Goal: Transaction & Acquisition: Subscribe to service/newsletter

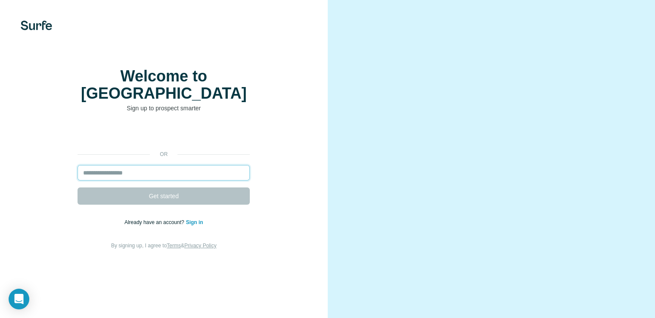
click at [133, 180] on input "email" at bounding box center [163, 172] width 172 height 15
paste input "**********"
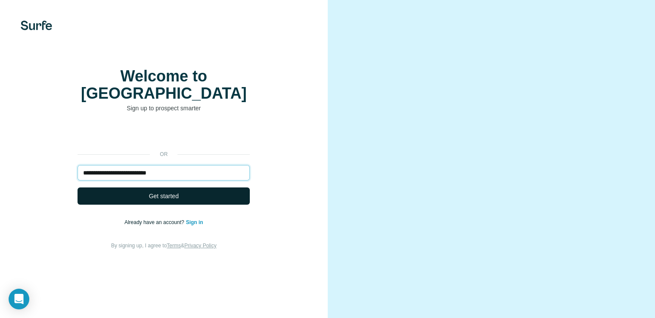
type input "**********"
click at [160, 200] on span "Get started" at bounding box center [164, 196] width 30 height 9
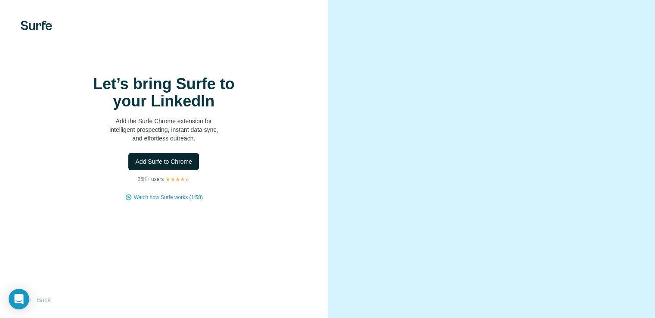
click at [170, 166] on span "Add Surfe to Chrome" at bounding box center [163, 161] width 57 height 9
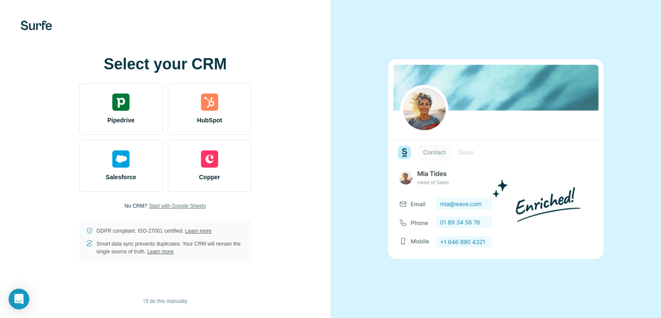
click at [200, 206] on span "Start with Google Sheets" at bounding box center [177, 206] width 57 height 8
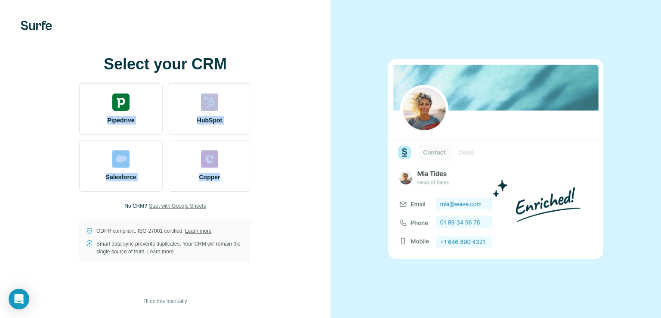
drag, startPoint x: 38, startPoint y: 111, endPoint x: 263, endPoint y: 186, distance: 237.9
click at [263, 186] on div "Select your CRM Pipedrive HubSpot Salesforce Copper No CRM? Start with Google S…" at bounding box center [165, 159] width 296 height 207
click at [297, 196] on div "Select your CRM Pipedrive HubSpot Salesforce Copper No CRM? Start with Google S…" at bounding box center [165, 159] width 296 height 207
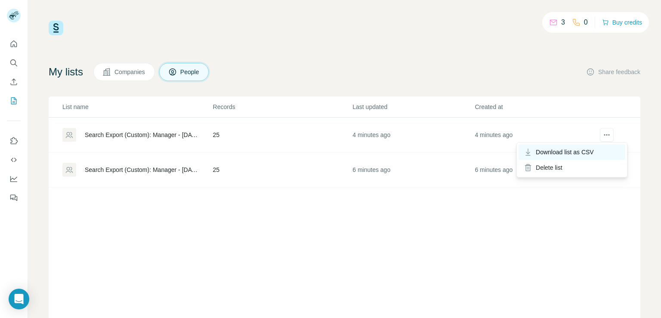
click at [572, 155] on span "Download list as CSV" at bounding box center [565, 152] width 58 height 9
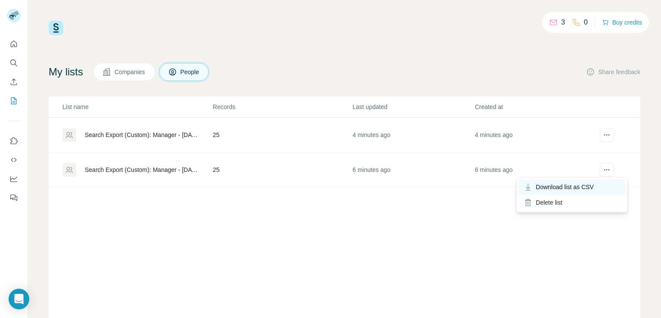
click at [566, 186] on span "Download list as CSV" at bounding box center [565, 187] width 58 height 9
